Goal: Task Accomplishment & Management: Manage account settings

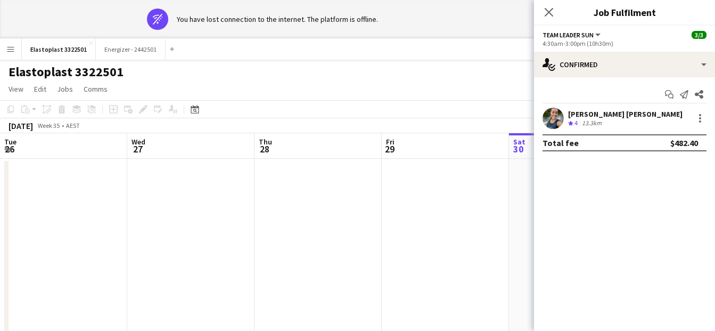
scroll to position [0, 255]
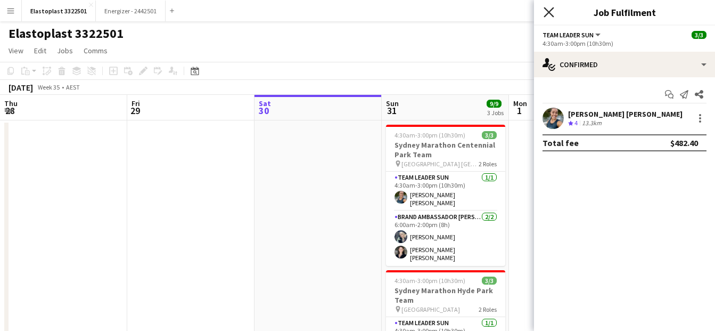
click at [544, 10] on icon "Close pop-in" at bounding box center [549, 12] width 10 height 10
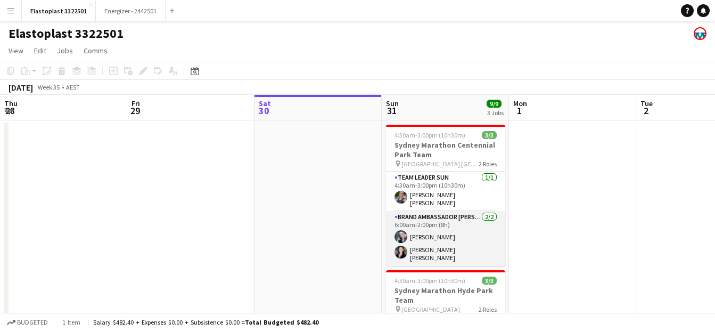
click at [445, 224] on app-card-role "Brand Ambassador [DATE] 6:00am-2:00pm (8h) [PERSON_NAME] [PERSON_NAME] [PERSON_…" at bounding box center [445, 238] width 119 height 55
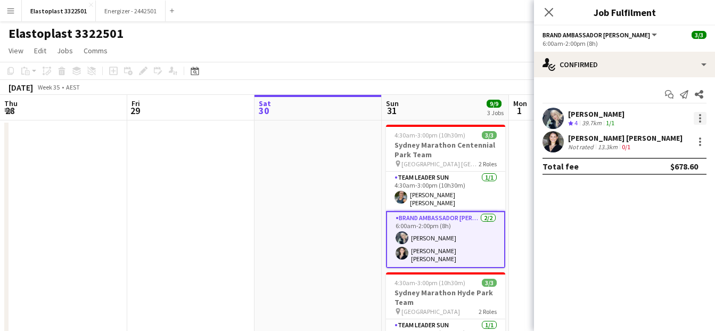
click at [703, 113] on div at bounding box center [700, 118] width 13 height 13
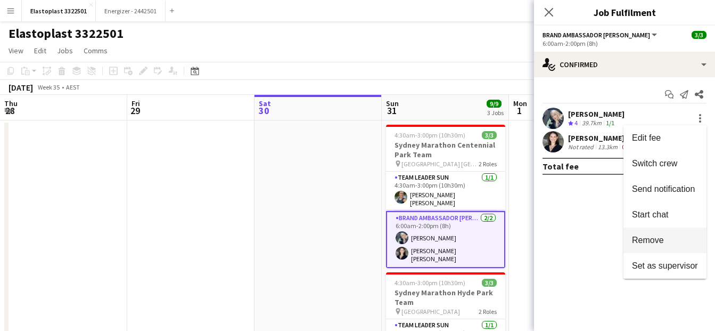
click at [659, 238] on span "Remove" at bounding box center [648, 239] width 32 height 9
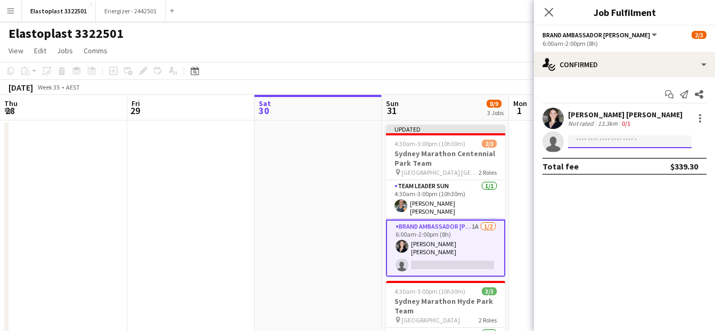
click at [613, 142] on input at bounding box center [630, 141] width 124 height 13
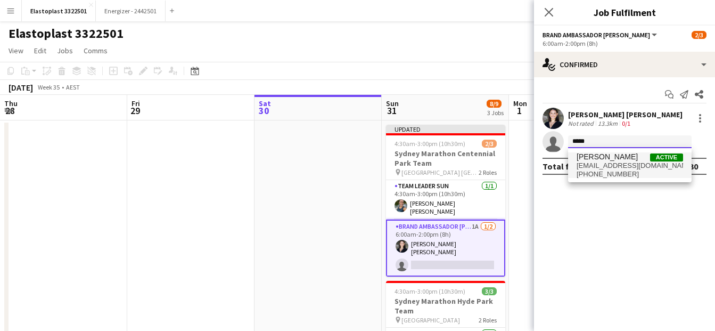
type input "*****"
click at [620, 173] on span "[PHONE_NUMBER]" at bounding box center [630, 174] width 107 height 9
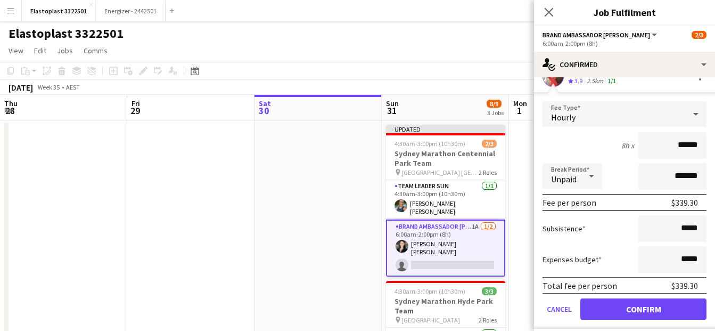
scroll to position [94, 0]
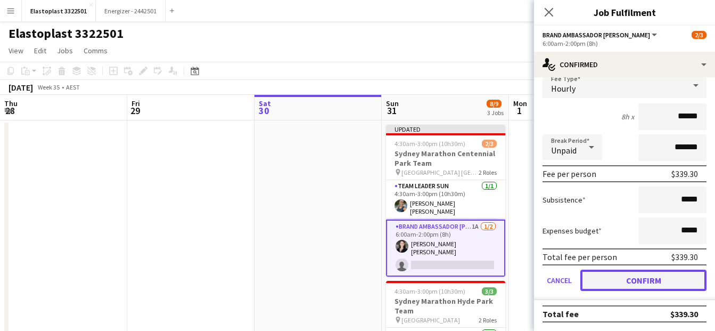
click at [683, 289] on button "Confirm" at bounding box center [644, 280] width 126 height 21
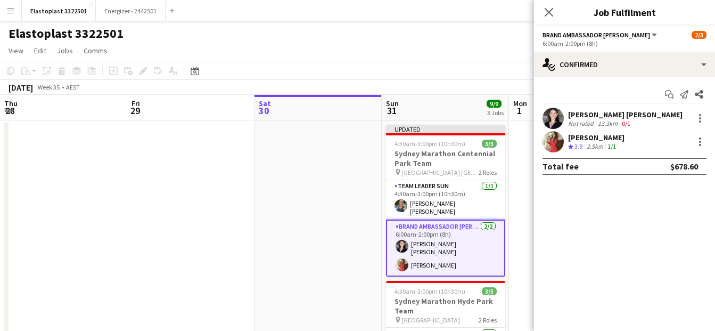
scroll to position [0, 0]
click at [457, 76] on app-toolbar "Copy Paste Paste Ctrl+V Paste with crew Ctrl+Shift+V Paste linked Job [GEOGRAPH…" at bounding box center [357, 71] width 715 height 18
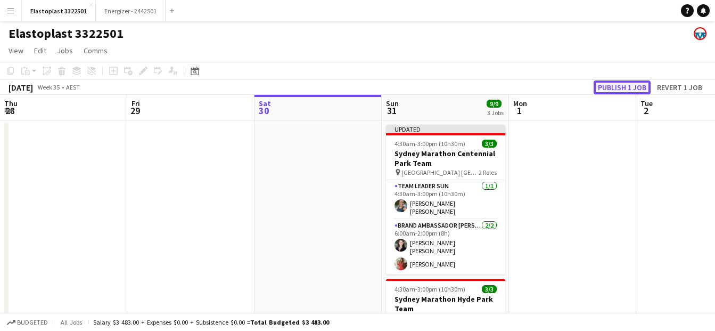
click at [631, 89] on button "Publish 1 job" at bounding box center [622, 87] width 57 height 14
